Goal: Transaction & Acquisition: Purchase product/service

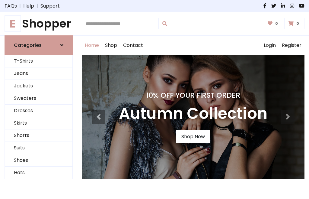
click at [155, 99] on h4 "10% Off Your First Order" at bounding box center [193, 95] width 148 height 8
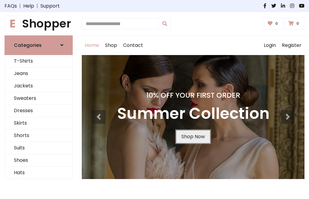
click at [193, 136] on link "Shop Now" at bounding box center [193, 136] width 34 height 13
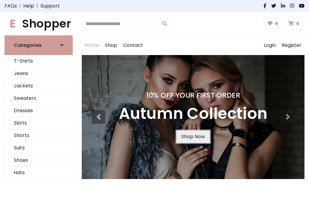
click at [193, 136] on link "Shop Now" at bounding box center [193, 136] width 34 height 13
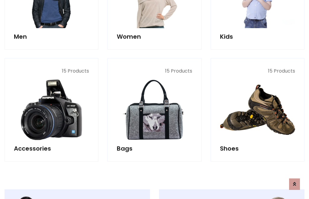
scroll to position [602, 0]
